Goal: Task Accomplishment & Management: Complete application form

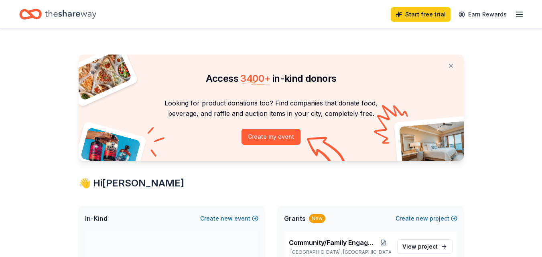
click at [516, 17] on icon "button" at bounding box center [520, 15] width 10 height 10
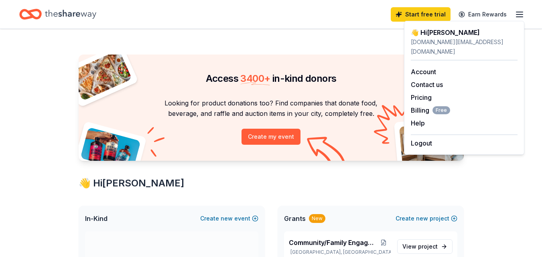
click at [439, 39] on div "tburnes.pl@southsanisd.net" at bounding box center [464, 46] width 107 height 19
click at [422, 68] on link "Account" at bounding box center [423, 72] width 25 height 8
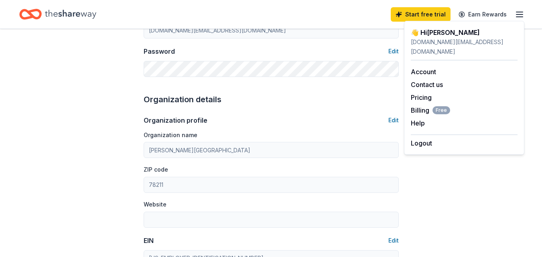
scroll to position [201, 0]
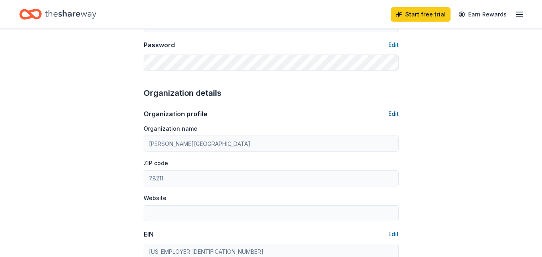
click at [396, 112] on button "Edit" at bounding box center [393, 114] width 10 height 10
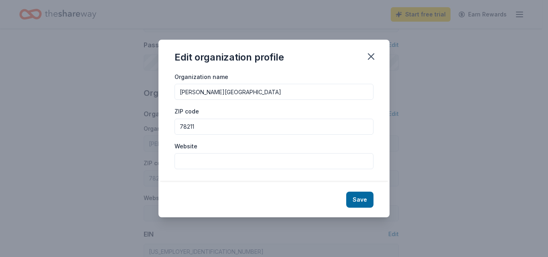
drag, startPoint x: 283, startPoint y: 88, endPoint x: 83, endPoint y: 82, distance: 199.8
click at [83, 82] on div "Edit organization profile Organization name Miguel Carrillo Jr Elementary ZIP c…" at bounding box center [274, 128] width 548 height 257
type input "Anna Marie Hernandez Alternative Learning Center"
type input "78224"
click at [368, 203] on button "Save" at bounding box center [359, 200] width 27 height 16
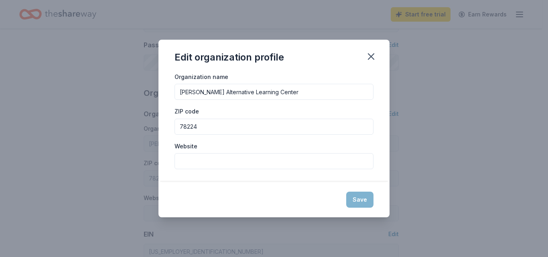
type input "Anna Marie Hernandez Alternative Learning Center"
type input "78224"
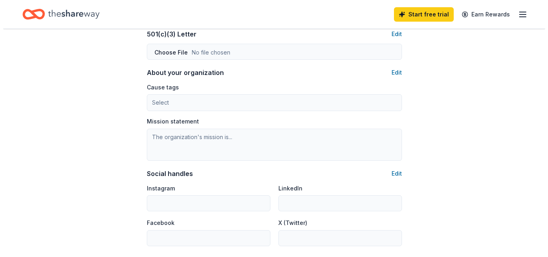
scroll to position [425, 0]
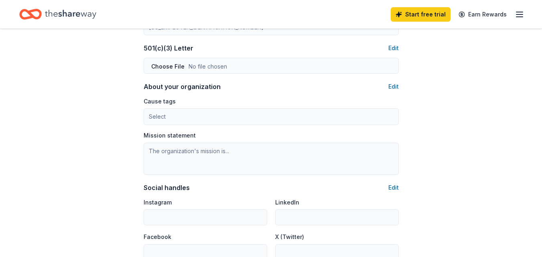
click at [391, 80] on div "Organization profile Edit Organization name Anna Marie Hernandez Alternative Le…" at bounding box center [271, 67] width 255 height 385
click at [395, 87] on button "Edit" at bounding box center [393, 87] width 10 height 10
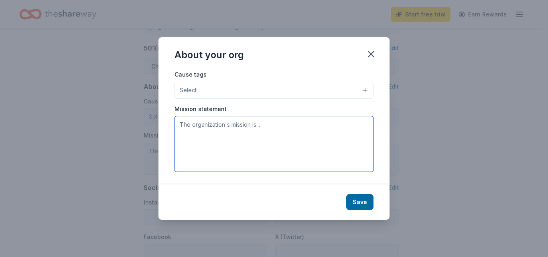
paste textarea "The D.A.E.P is a safe, nurturing environment that fosters community growth thro…"
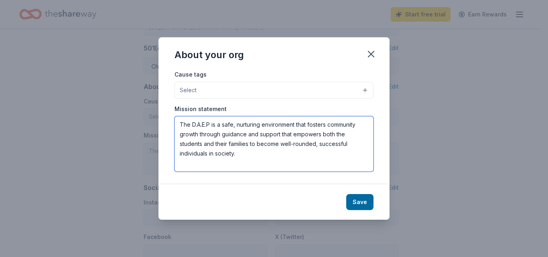
type textarea "The D.A.E.P is a safe, nurturing environment that fosters community growth thro…"
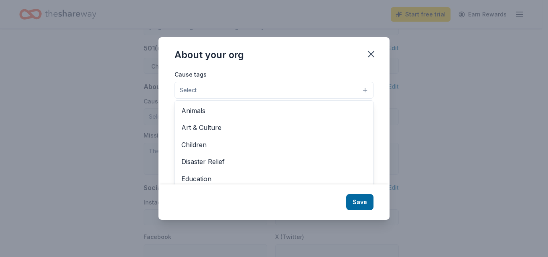
click at [285, 89] on button "Select" at bounding box center [273, 90] width 199 height 17
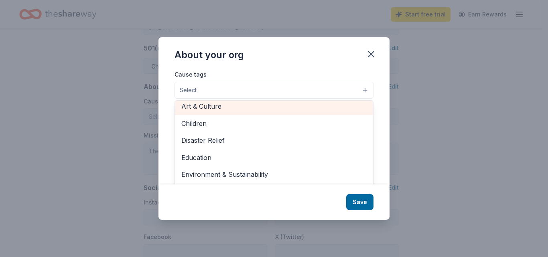
scroll to position [40, 0]
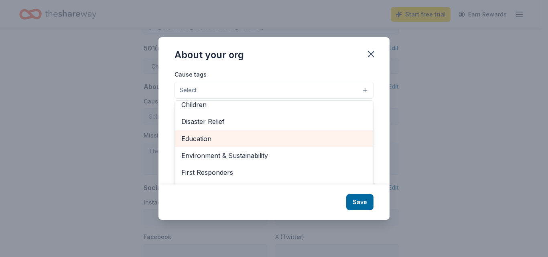
click at [269, 142] on span "Education" at bounding box center [273, 139] width 185 height 10
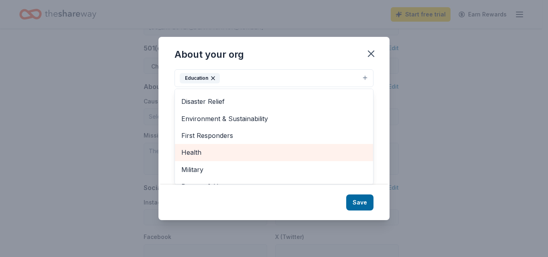
scroll to position [80, 0]
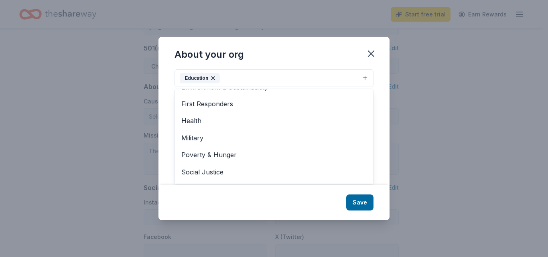
click at [366, 205] on div "About your org Cause tags Education Animals Art & Culture Children Disaster Rel…" at bounding box center [273, 128] width 231 height 183
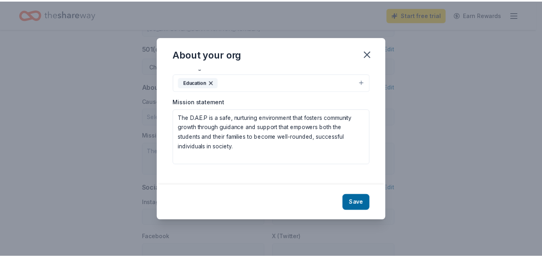
scroll to position [0, 0]
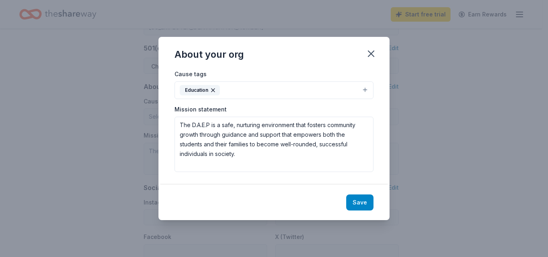
click at [359, 199] on button "Save" at bounding box center [359, 203] width 27 height 16
type textarea "The D.A.E.P is a safe, nurturing environment that fosters community growth thro…"
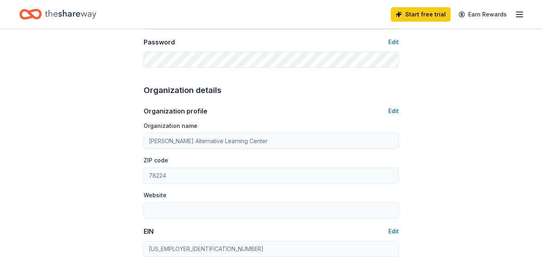
scroll to position [184, 0]
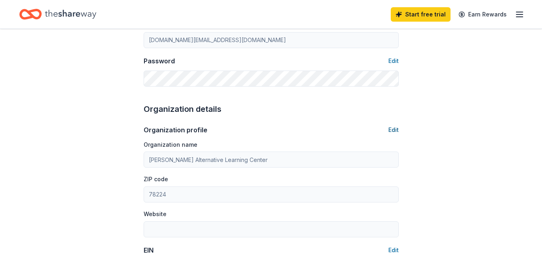
click at [395, 130] on button "Edit" at bounding box center [393, 130] width 10 height 10
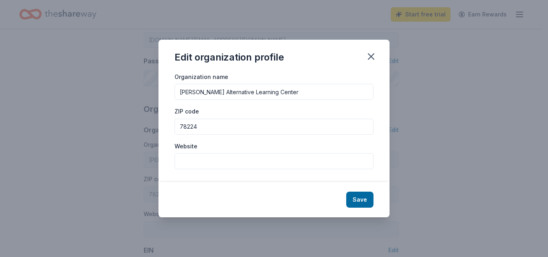
click at [209, 158] on input "Website" at bounding box center [273, 161] width 199 height 16
paste input "https://www.southsanisd.net/departments/daep/staff"
type input "https://www.southsanisd.net/departments/daep/staff"
click at [365, 202] on button "Save" at bounding box center [359, 200] width 27 height 16
type input "https://www.southsanisd.net/departments/daep/staff"
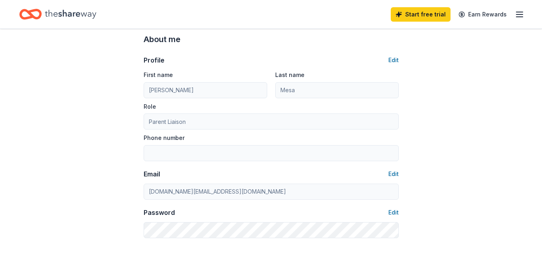
scroll to position [0, 0]
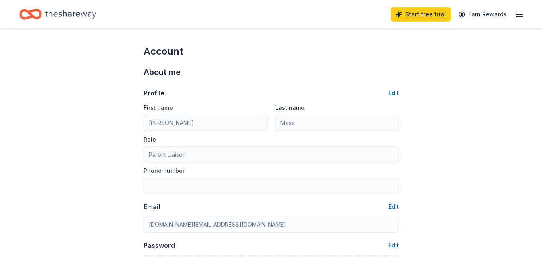
click at [520, 11] on icon "button" at bounding box center [520, 15] width 10 height 10
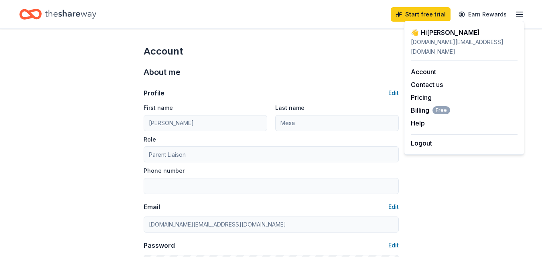
click at [32, 19] on icon "Home" at bounding box center [30, 14] width 22 height 19
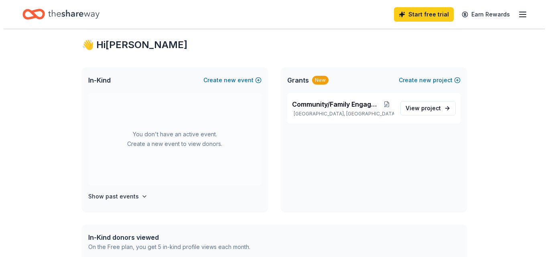
scroll to position [160, 0]
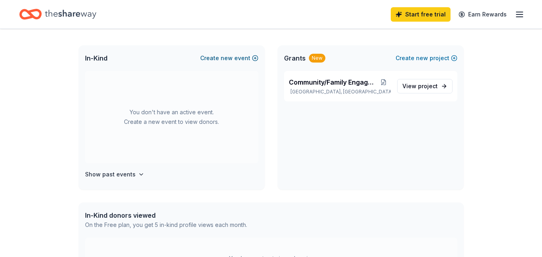
click at [227, 58] on span "new" at bounding box center [227, 58] width 12 height 10
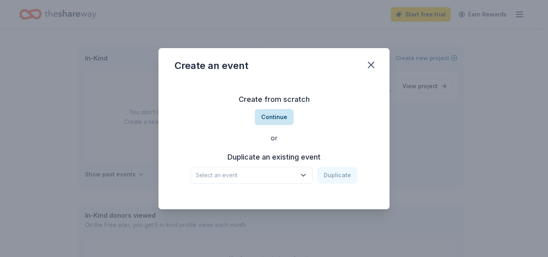
click at [283, 120] on button "Continue" at bounding box center [274, 117] width 39 height 16
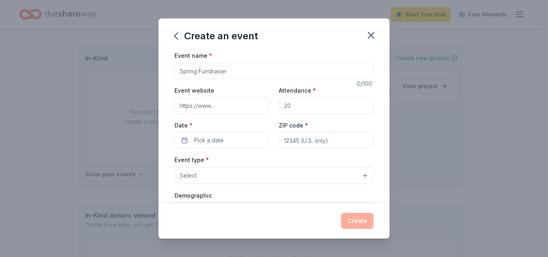
click at [231, 68] on input "Event name *" at bounding box center [273, 71] width 199 height 16
type input "Back to School Donation Drive"
click at [293, 109] on input "Attendance *" at bounding box center [326, 106] width 95 height 16
type input "50"
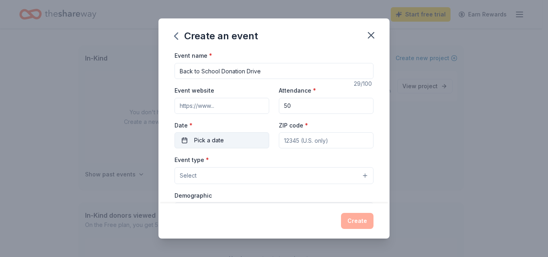
click at [221, 139] on span "Pick a date" at bounding box center [209, 141] width 30 height 10
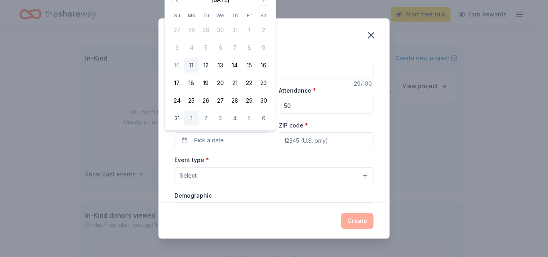
click at [193, 122] on button "1" at bounding box center [191, 118] width 14 height 14
click at [321, 146] on input "ZIP code *" at bounding box center [326, 140] width 95 height 16
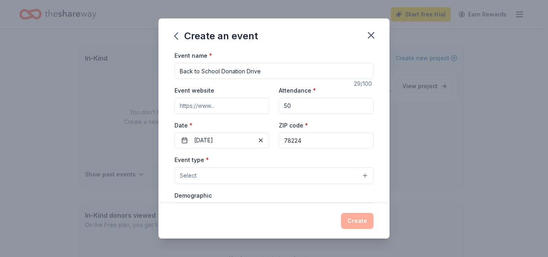
type input "78224"
click at [325, 179] on button "Select" at bounding box center [273, 175] width 199 height 17
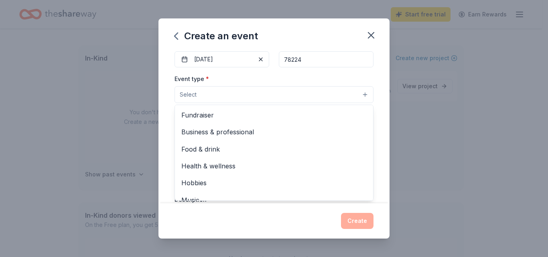
scroll to position [80, 0]
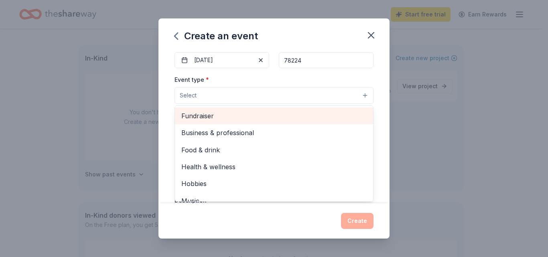
click at [229, 116] on span "Fundraiser" at bounding box center [273, 116] width 185 height 10
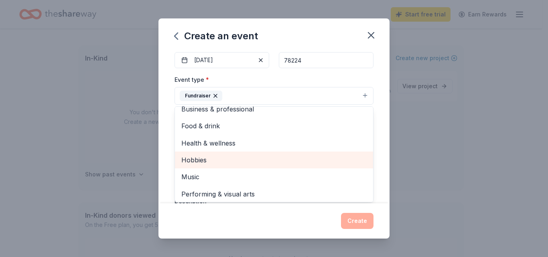
scroll to position [10, 0]
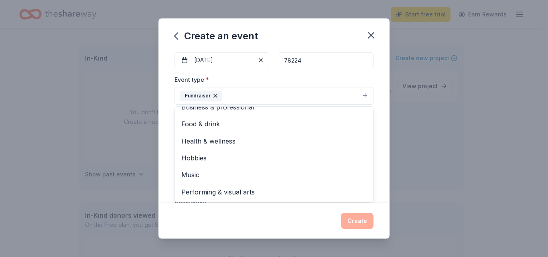
click at [328, 93] on button "Fundraiser" at bounding box center [273, 96] width 199 height 18
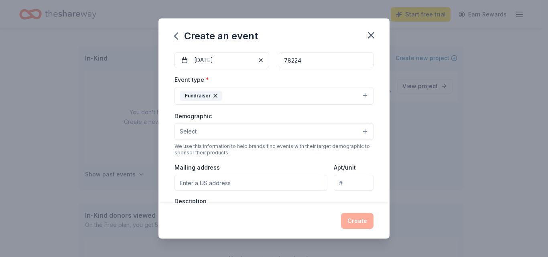
click at [343, 133] on button "Select" at bounding box center [273, 131] width 199 height 17
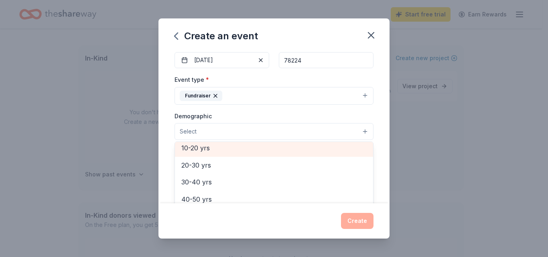
scroll to position [87, 0]
click at [263, 145] on div "10-20 yrs" at bounding box center [274, 150] width 198 height 17
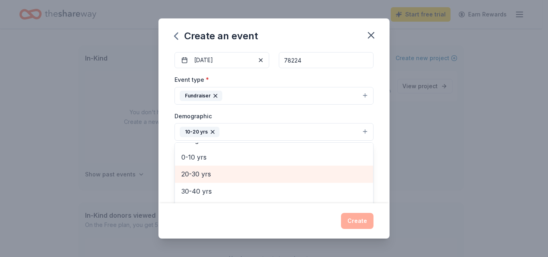
scroll to position [0, 0]
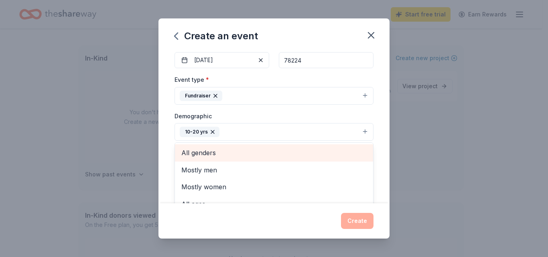
click at [268, 149] on span "All genders" at bounding box center [273, 153] width 185 height 10
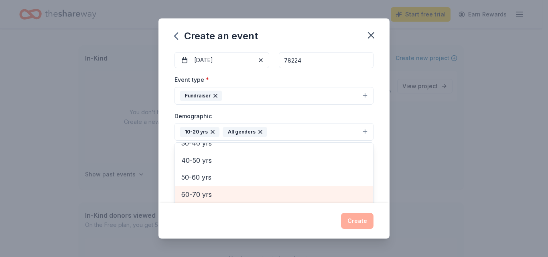
scroll to position [120, 0]
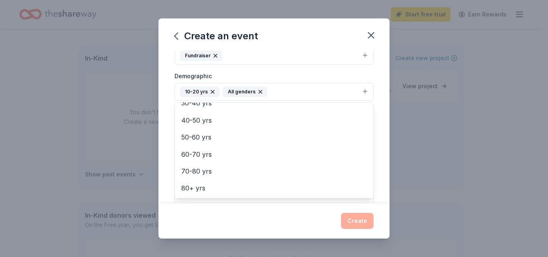
click at [383, 179] on div "Event name * Back to School Donation Drive 29 /100 Event website Attendance * 5…" at bounding box center [273, 127] width 231 height 152
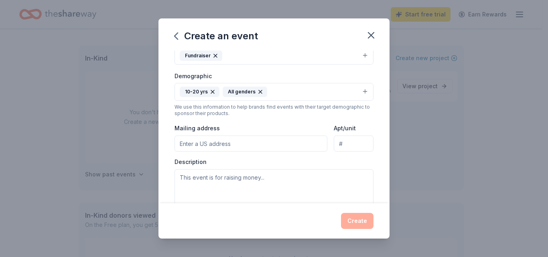
click at [261, 146] on input "Mailing address" at bounding box center [250, 144] width 153 height 16
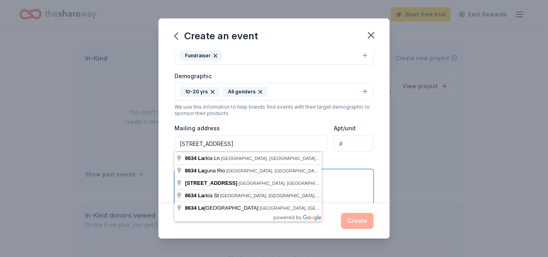
type input "8634 Larkia Street, San Antonio, TX, 78224"
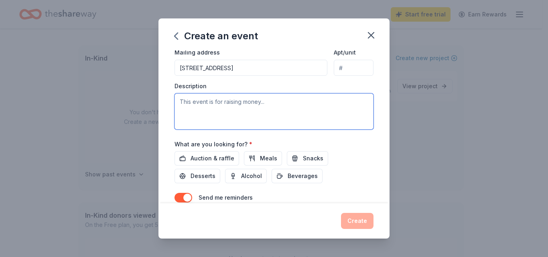
scroll to position [201, 0]
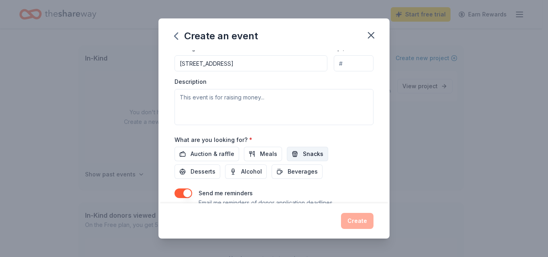
click at [303, 154] on span "Snacks" at bounding box center [313, 154] width 20 height 10
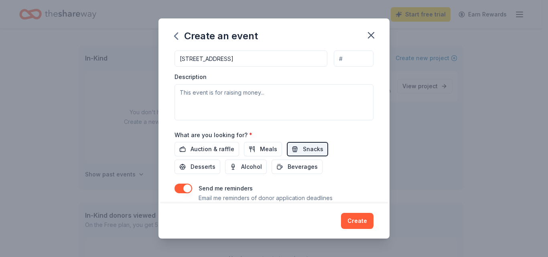
scroll to position [192, 0]
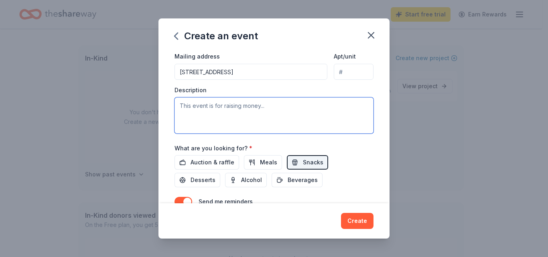
click at [270, 112] on textarea at bounding box center [273, 115] width 199 height 36
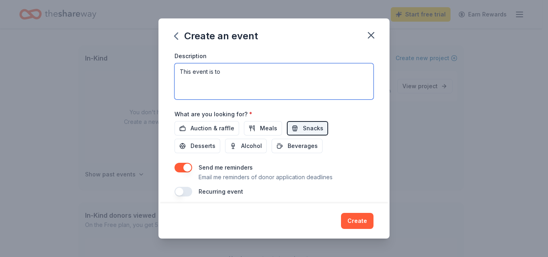
scroll to position [232, 0]
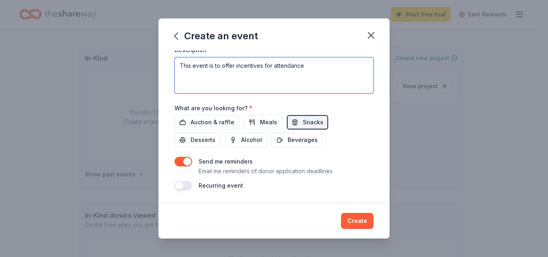
type textarea "This event is to offer incentives for attendance"
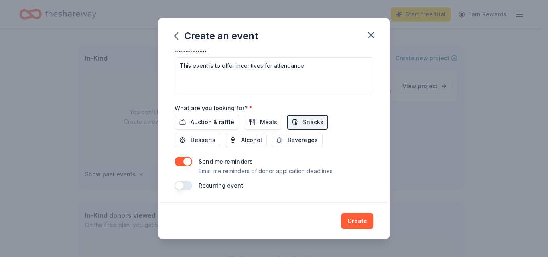
click at [361, 158] on div "Send me reminders Email me reminders of donor application deadlines" at bounding box center [273, 166] width 199 height 19
click at [182, 186] on button "button" at bounding box center [183, 186] width 18 height 10
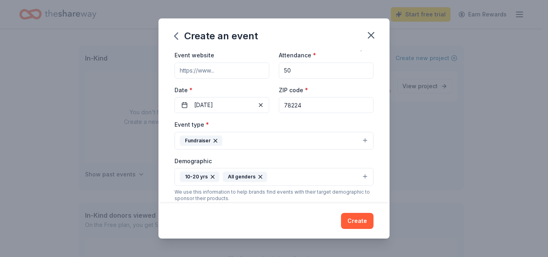
scroll to position [0, 0]
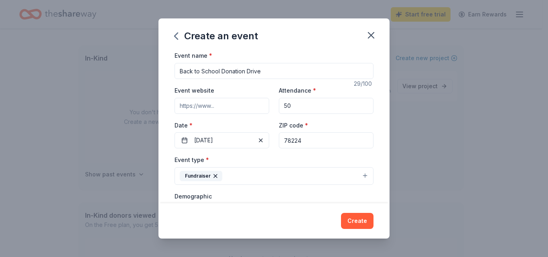
drag, startPoint x: 219, startPoint y: 71, endPoint x: 162, endPoint y: 73, distance: 57.8
click at [162, 73] on div "Event name * Back to School Donation Drive 29 /100 Event website Attendance * 5…" at bounding box center [273, 127] width 231 height 152
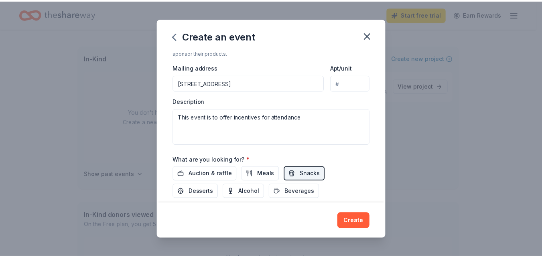
scroll to position [221, 0]
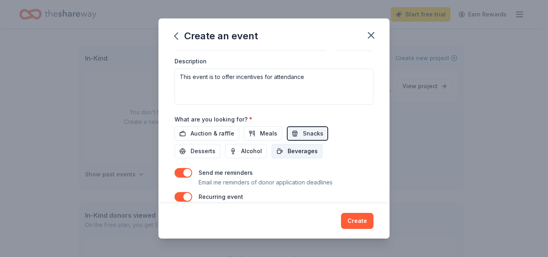
type input "Attendance Incentive Donation Drive"
click at [293, 154] on span "Beverages" at bounding box center [303, 151] width 30 height 10
click at [201, 149] on span "Desserts" at bounding box center [203, 151] width 25 height 10
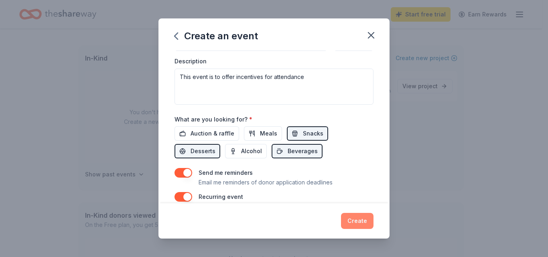
click at [363, 223] on button "Create" at bounding box center [357, 221] width 32 height 16
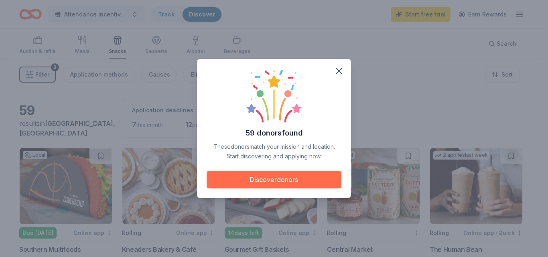
click at [267, 177] on button "Discover donors" at bounding box center [274, 180] width 135 height 18
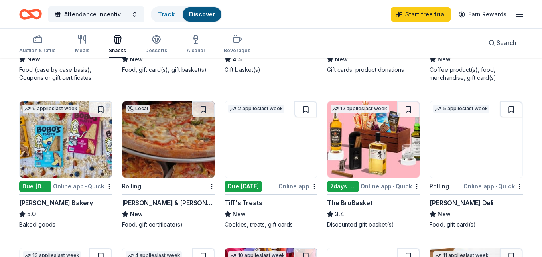
scroll to position [201, 0]
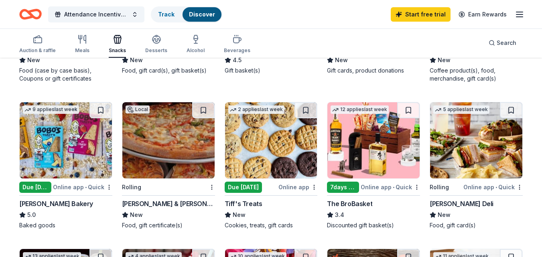
click at [280, 151] on img at bounding box center [271, 140] width 92 height 76
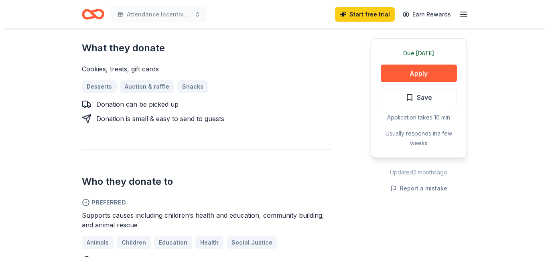
scroll to position [361, 0]
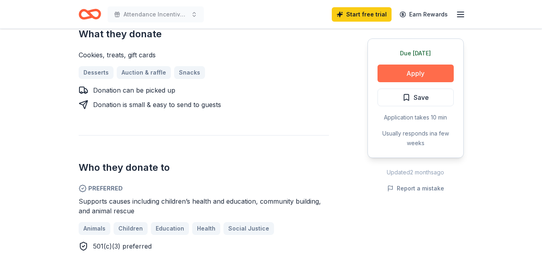
click at [412, 73] on button "Apply" at bounding box center [415, 74] width 76 height 18
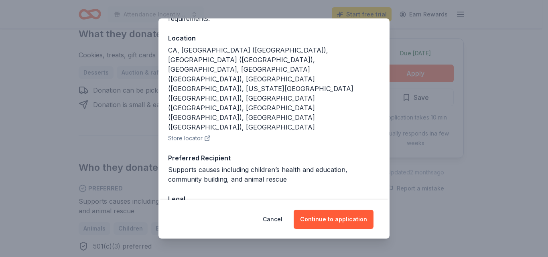
scroll to position [83, 0]
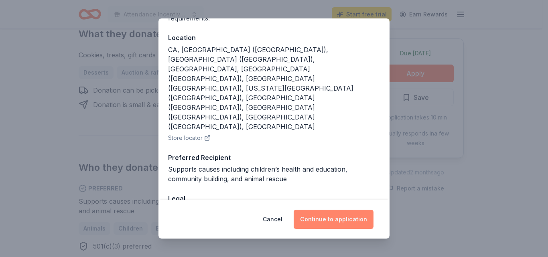
click at [328, 228] on button "Continue to application" at bounding box center [334, 219] width 80 height 19
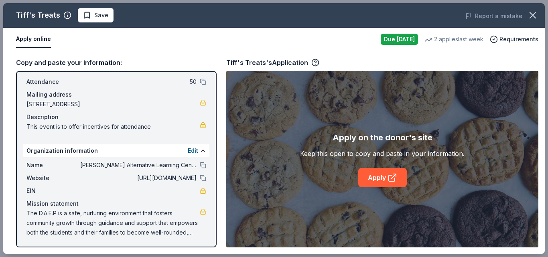
scroll to position [43, 0]
click at [375, 179] on link "Apply" at bounding box center [382, 177] width 49 height 19
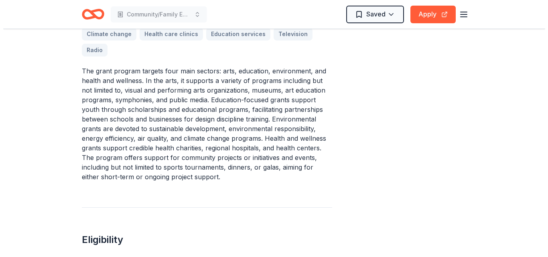
scroll to position [441, 0]
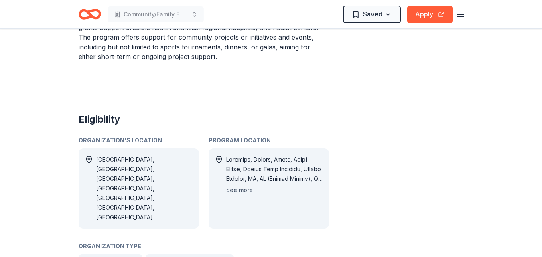
click at [247, 185] on button "See more" at bounding box center [239, 190] width 26 height 10
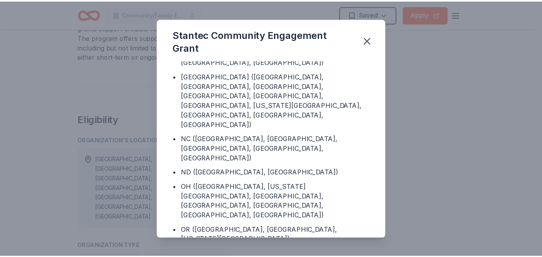
scroll to position [741, 0]
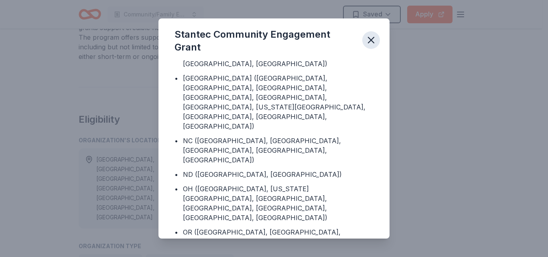
click at [377, 39] on button "button" at bounding box center [371, 40] width 18 height 18
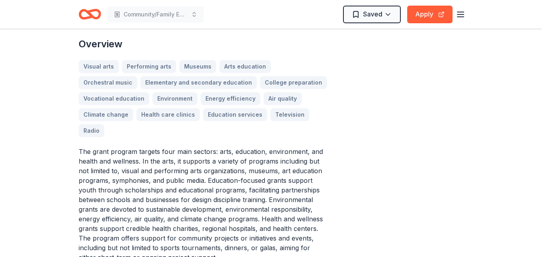
scroll to position [241, 0]
